Goal: Information Seeking & Learning: Check status

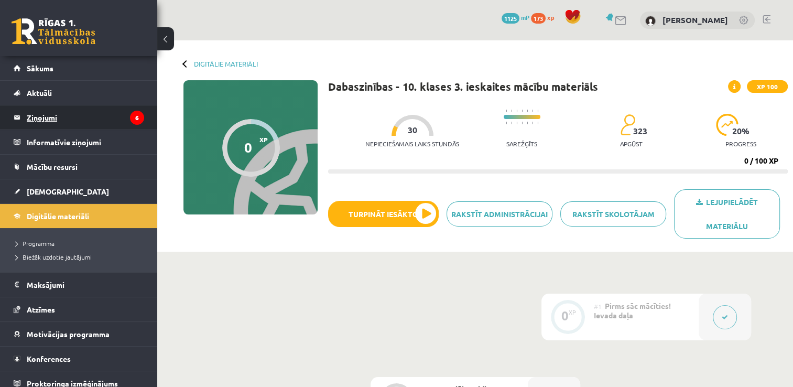
click at [58, 121] on legend "Ziņojumi 6" at bounding box center [85, 117] width 117 height 24
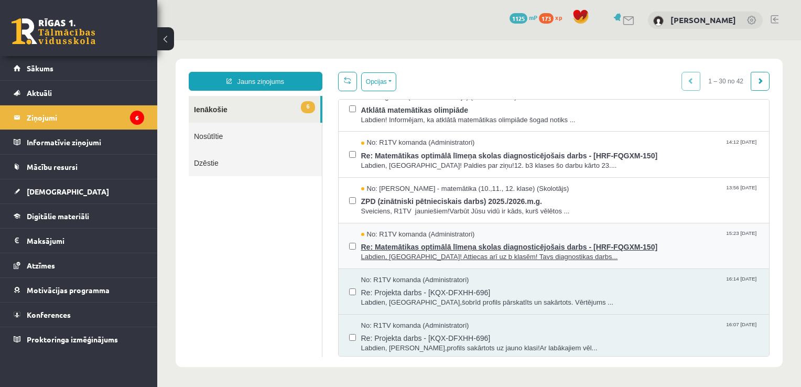
click at [451, 244] on span "Re: Matemātikas optimālā līmeņa skolas diagnosticējošais darbs - [HRF-FQGXM-150]" at bounding box center [560, 245] width 398 height 13
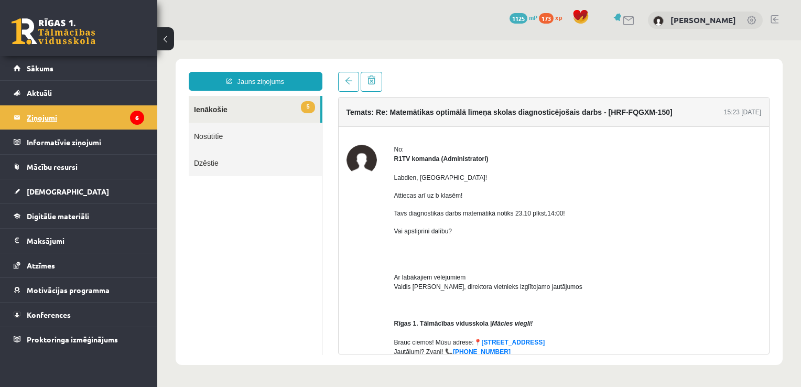
click at [99, 117] on legend "Ziņojumi 6" at bounding box center [85, 117] width 117 height 24
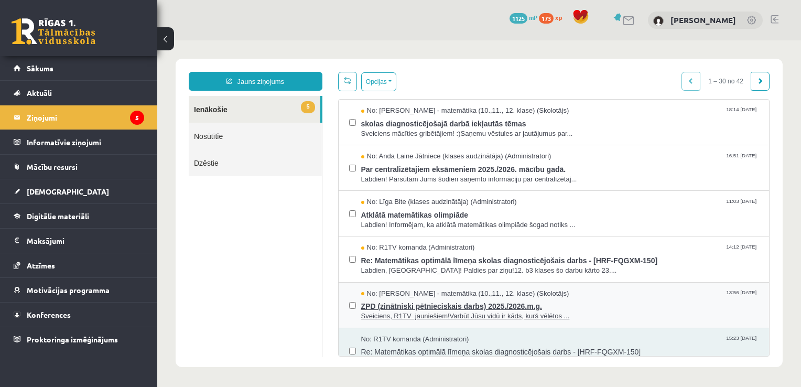
click at [465, 311] on span "Sveiciens, R1TV jauniešiem!Varbūt Jūsu vidū ir kāds, kurš vēlētos ..." at bounding box center [560, 316] width 398 height 10
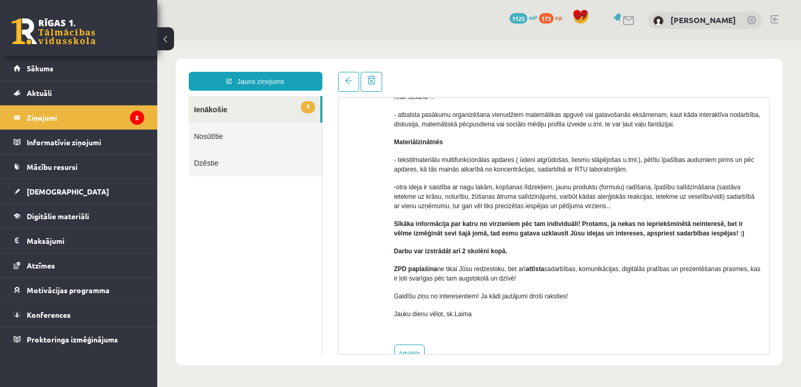
scroll to position [314, 0]
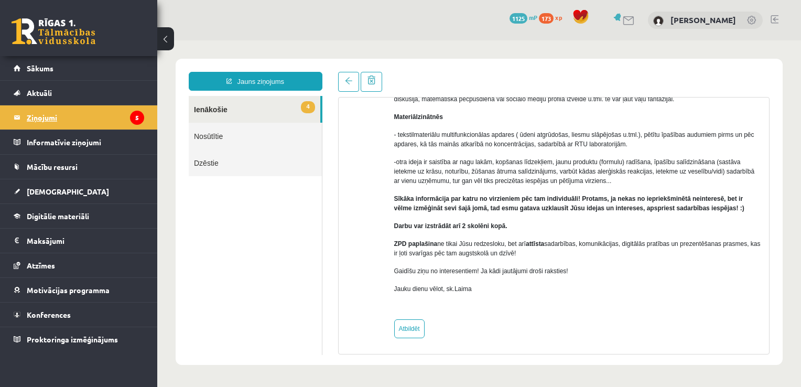
click at [44, 121] on legend "Ziņojumi 5" at bounding box center [85, 117] width 117 height 24
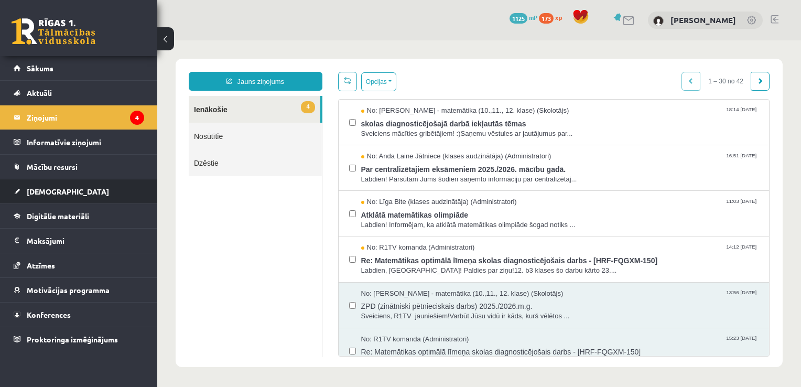
scroll to position [0, 0]
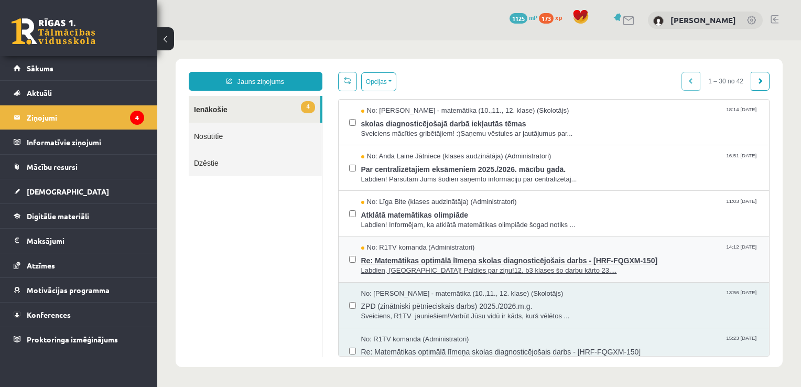
click at [401, 263] on span "Re: Matemātikas optimālā līmeņa skolas diagnosticējošais darbs - [HRF-FQGXM-150]" at bounding box center [560, 259] width 398 height 13
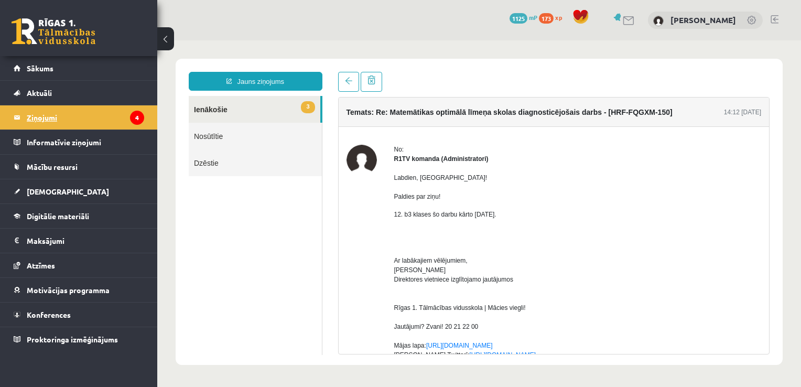
click at [59, 122] on legend "Ziņojumi 4" at bounding box center [85, 117] width 117 height 24
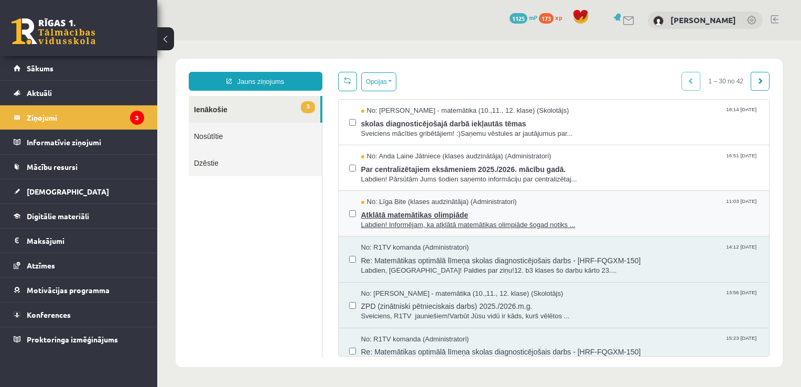
click at [412, 210] on span "Atklātā matemātikas olimpiāde" at bounding box center [560, 213] width 398 height 13
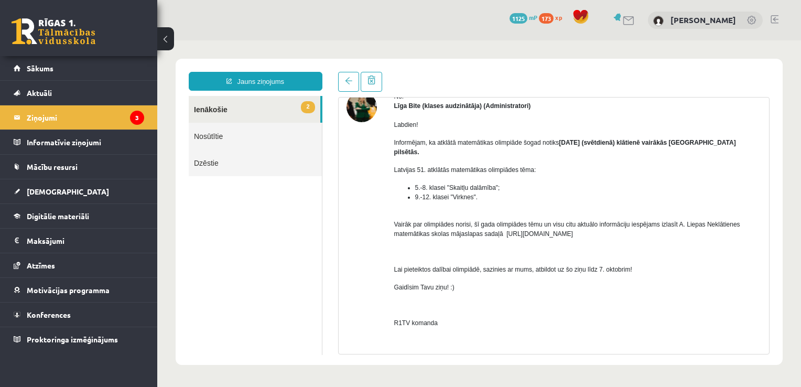
scroll to position [105, 0]
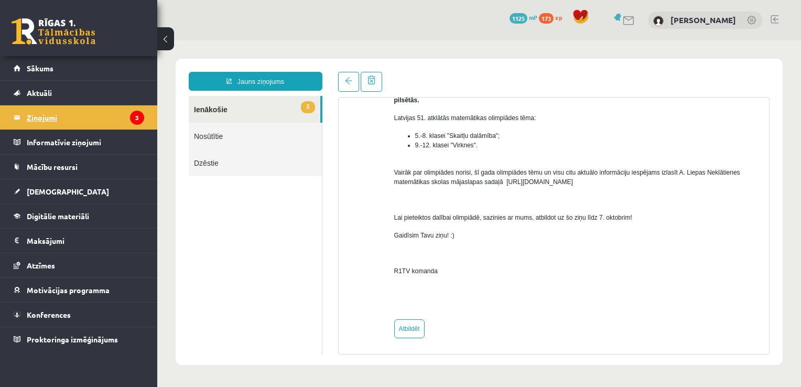
click at [32, 119] on legend "Ziņojumi 3" at bounding box center [85, 117] width 117 height 24
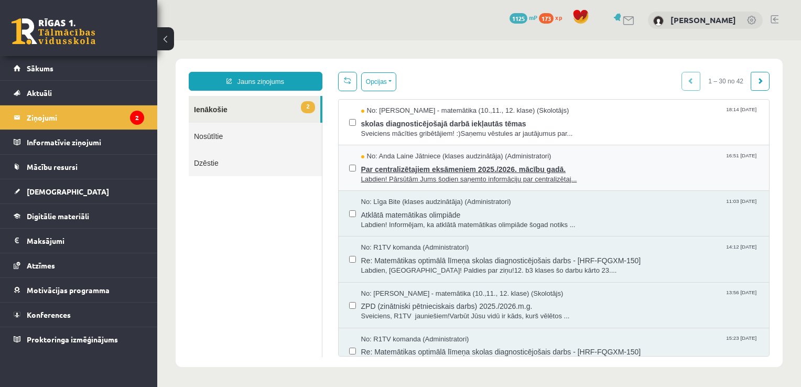
scroll to position [0, 0]
click at [434, 168] on span "Par centralizētajiem eksāmeniem 2025./2026. mācību gadā." at bounding box center [560, 167] width 398 height 13
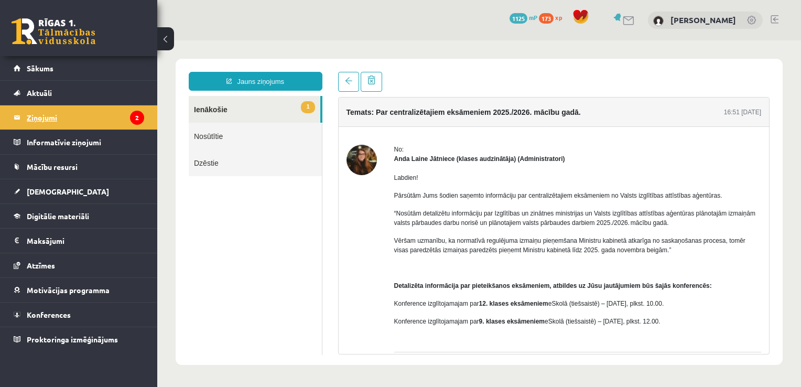
click at [100, 125] on legend "Ziņojumi 2" at bounding box center [85, 117] width 117 height 24
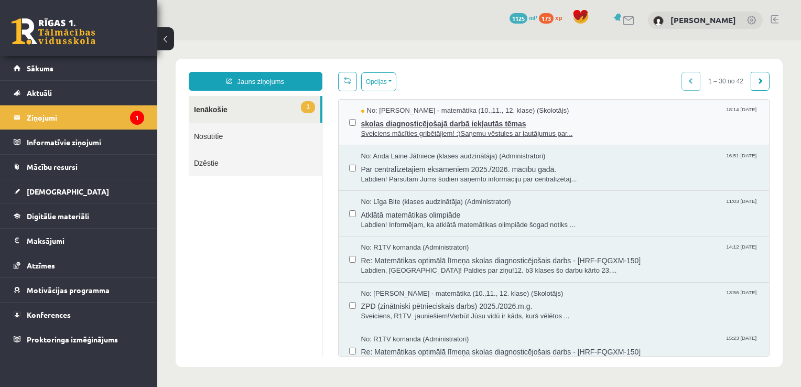
click at [426, 126] on span "skolas diagnosticējošajā darbā iekļautās tēmas" at bounding box center [560, 122] width 398 height 13
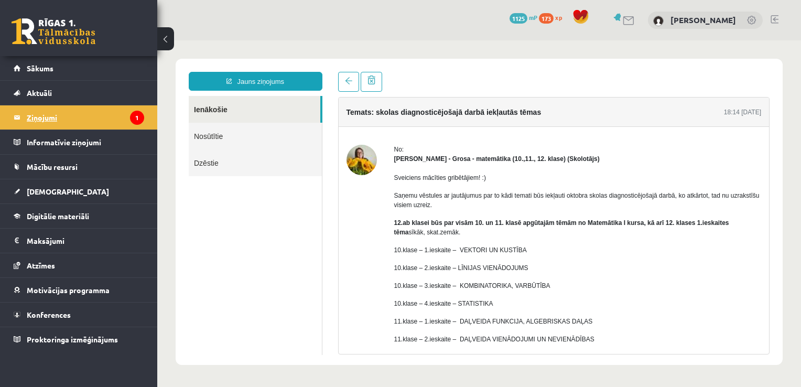
click at [92, 121] on legend "Ziņojumi 1" at bounding box center [85, 117] width 117 height 24
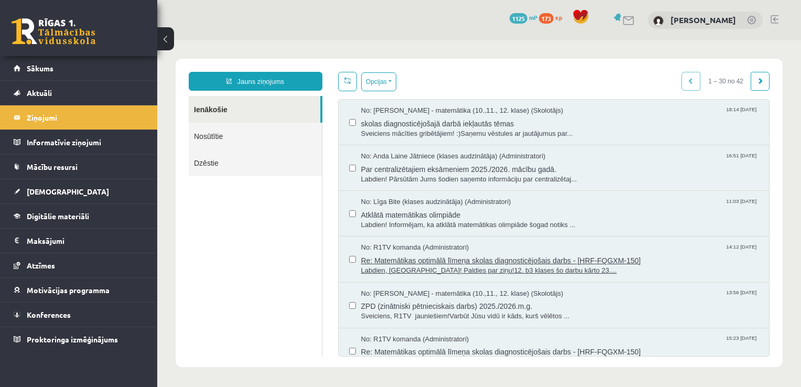
click at [434, 258] on span "Re: Matemātikas optimālā līmeņa skolas diagnosticējošais darbs - [HRF-FQGXM-150]" at bounding box center [560, 259] width 398 height 13
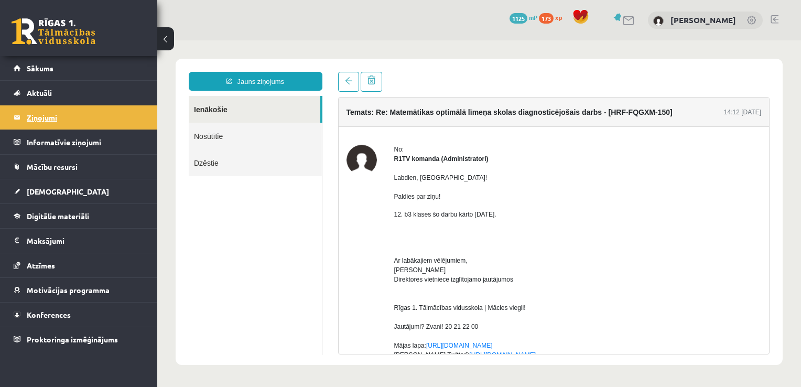
click at [128, 118] on legend "Ziņojumi 1" at bounding box center [85, 117] width 117 height 24
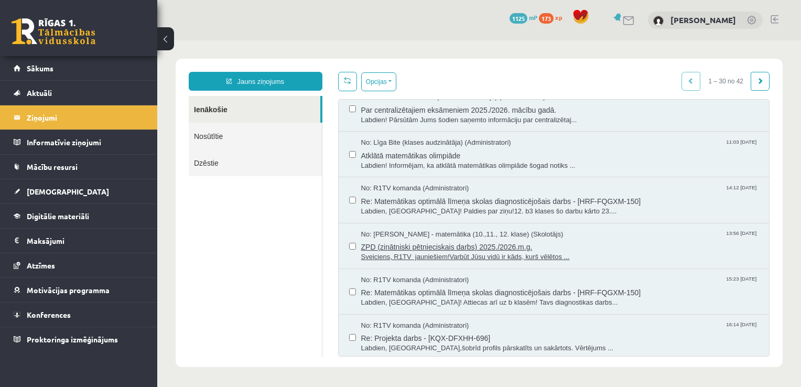
scroll to position [52, 0]
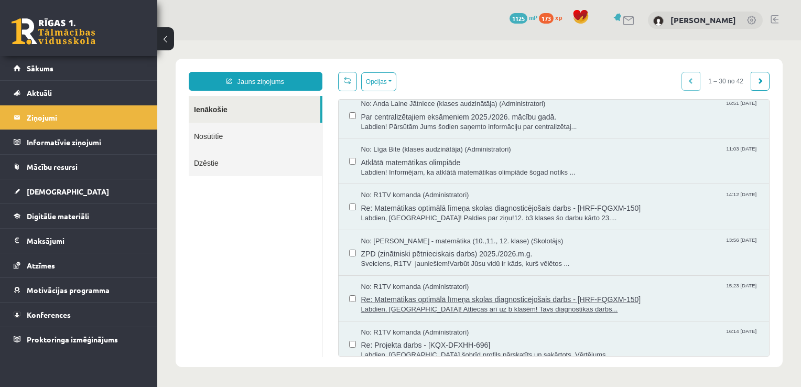
click at [514, 295] on span "Re: Matemātikas optimālā līmeņa skolas diagnosticējošais darbs - [HRF-FQGXM-150]" at bounding box center [560, 297] width 398 height 13
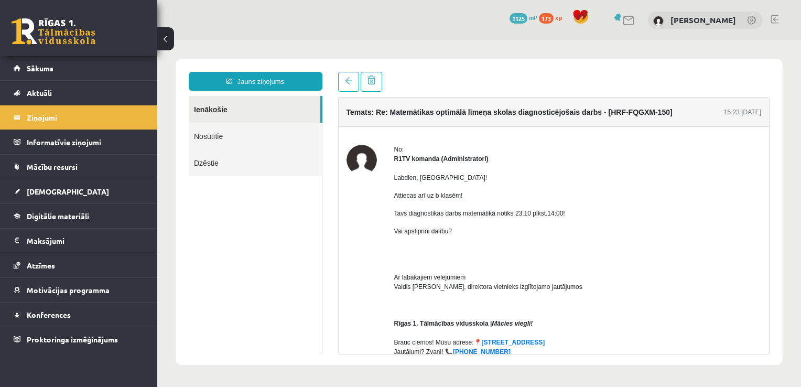
scroll to position [0, 0]
click at [509, 240] on p "Vai apstiprini dalību?" at bounding box center [577, 240] width 367 height 28
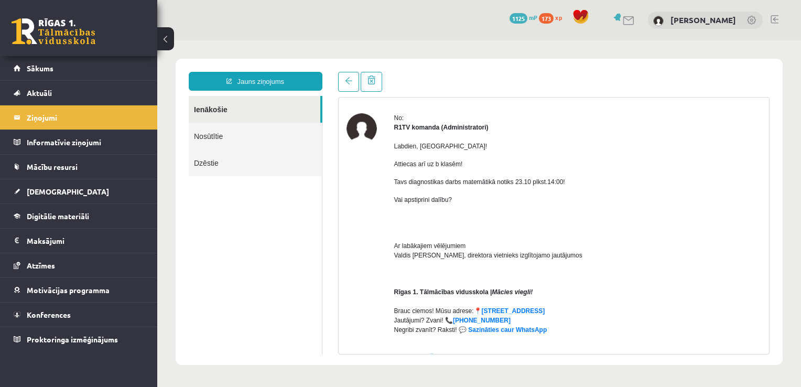
scroll to position [294, 0]
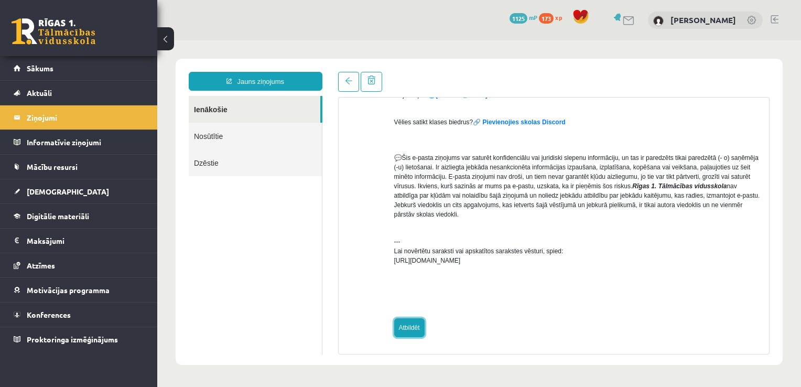
click at [413, 324] on link "Atbildēt" at bounding box center [409, 327] width 30 height 19
type input "**********"
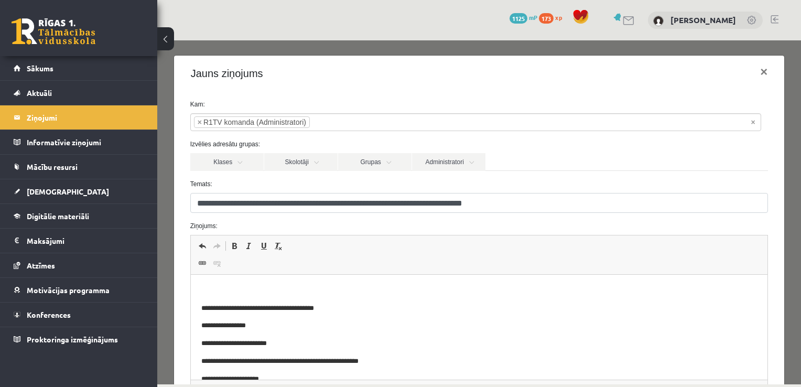
click at [355, 289] on p "Bagātinātā teksta redaktors, wiswyg-editor-47433874047100-1759910013-573" at bounding box center [479, 290] width 556 height 11
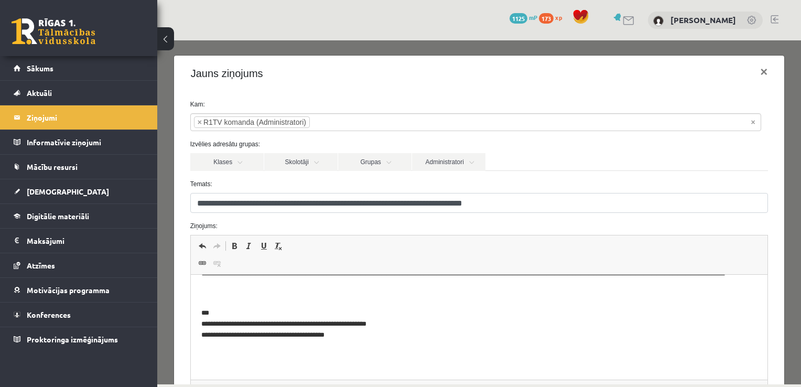
scroll to position [118, 0]
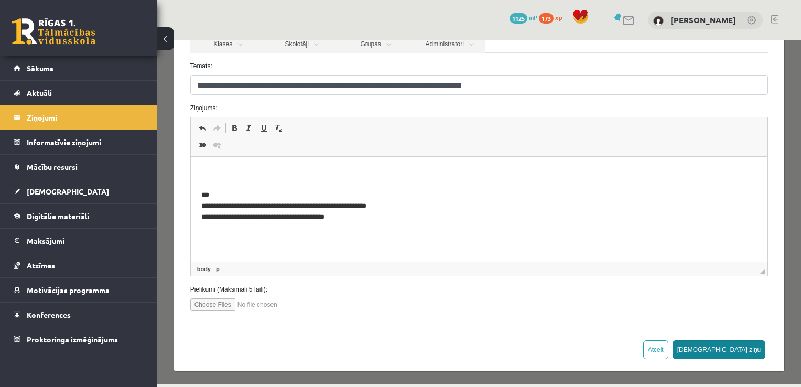
click at [737, 345] on button "Sūtīt ziņu" at bounding box center [718, 349] width 93 height 19
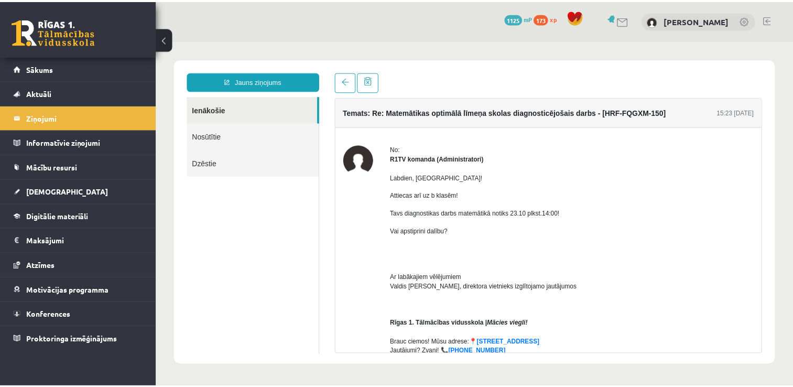
scroll to position [0, 0]
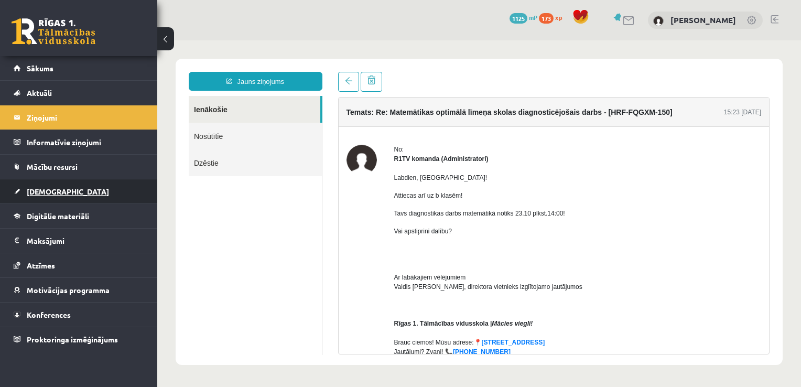
click at [64, 186] on link "[DEMOGRAPHIC_DATA]" at bounding box center [79, 191] width 131 height 24
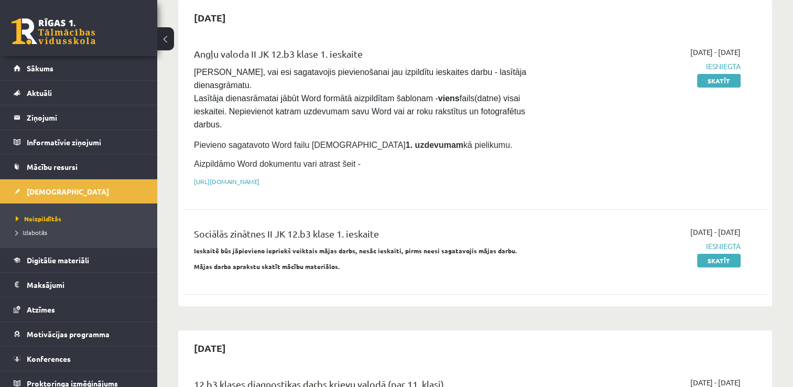
scroll to position [105, 0]
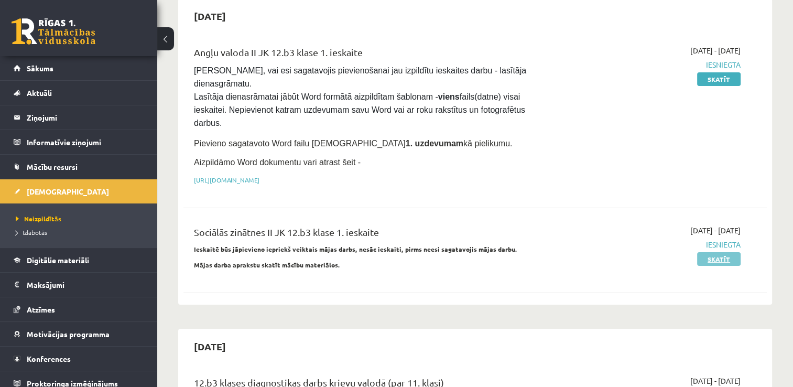
click at [725, 252] on link "Skatīt" at bounding box center [719, 259] width 44 height 14
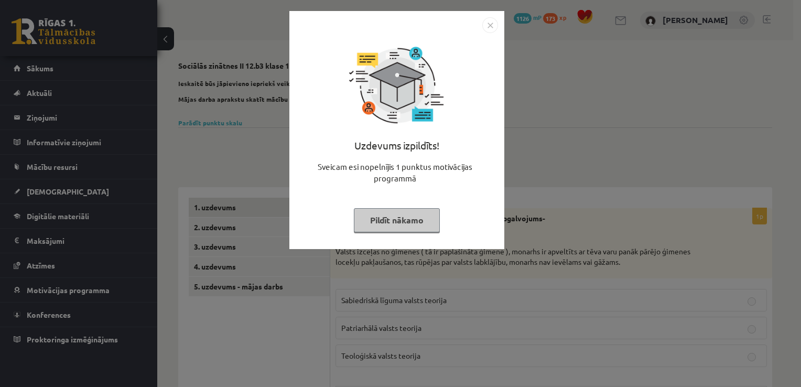
click at [392, 226] on button "Pildīt nākamo" at bounding box center [397, 220] width 86 height 24
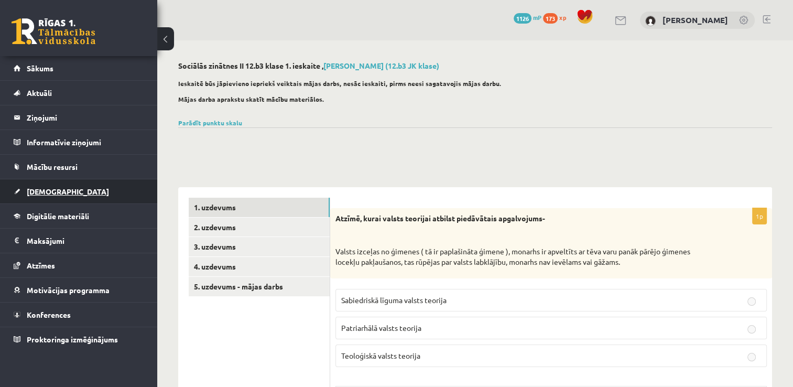
click at [58, 192] on link "[DEMOGRAPHIC_DATA]" at bounding box center [79, 191] width 131 height 24
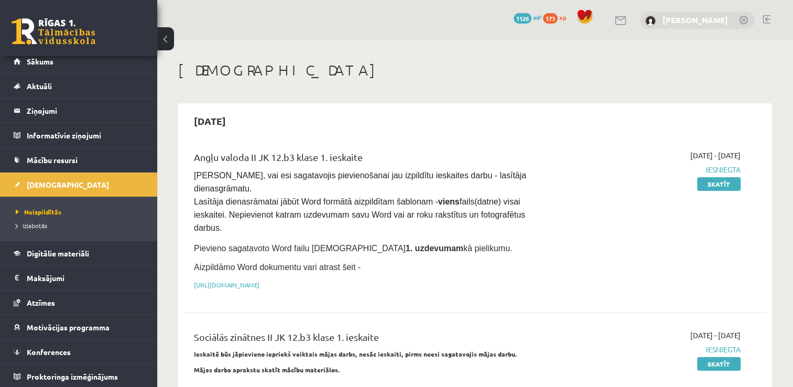
click at [700, 19] on link "Sintija Zemīte" at bounding box center [695, 20] width 66 height 10
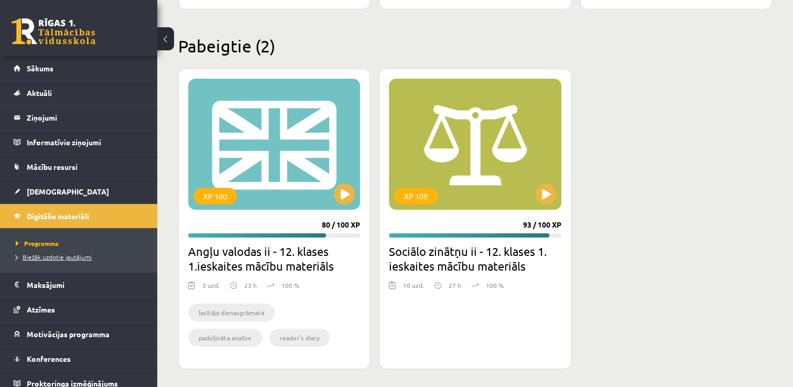
scroll to position [7, 0]
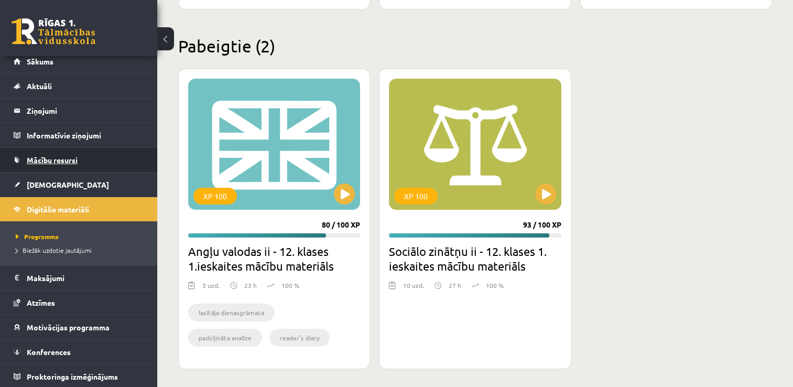
click at [51, 154] on link "Mācību resursi" at bounding box center [79, 160] width 131 height 24
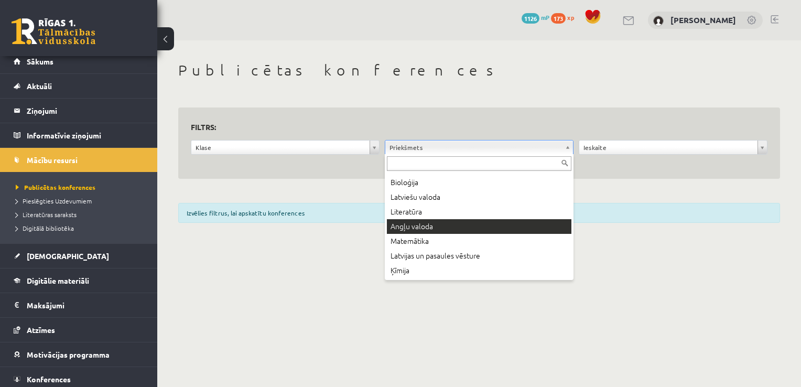
scroll to position [52, 0]
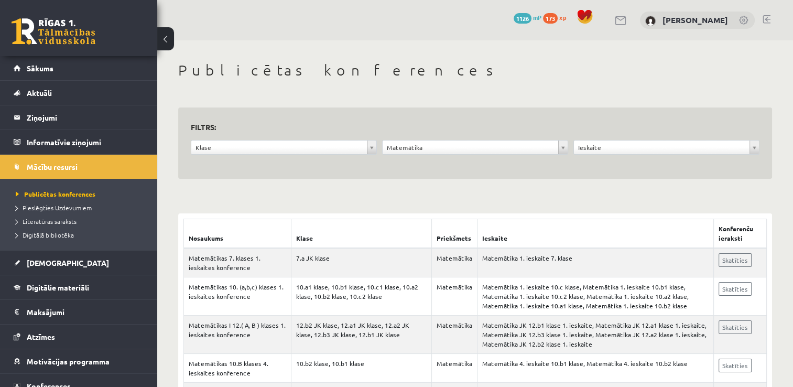
scroll to position [52, 0]
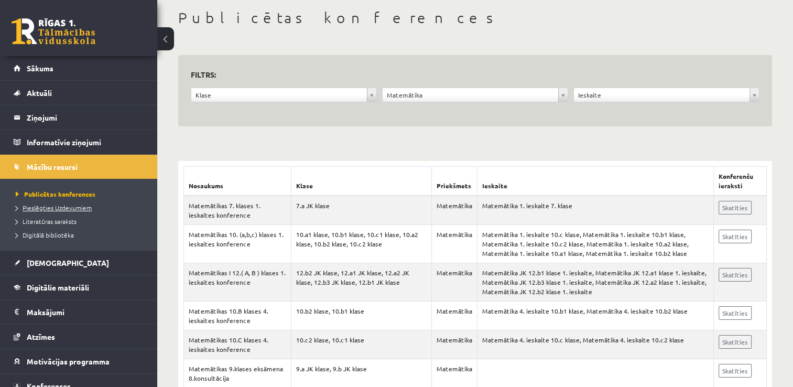
click at [83, 209] on span "Pieslēgties Uzdevumiem" at bounding box center [54, 207] width 76 height 8
